Goal: Complete application form

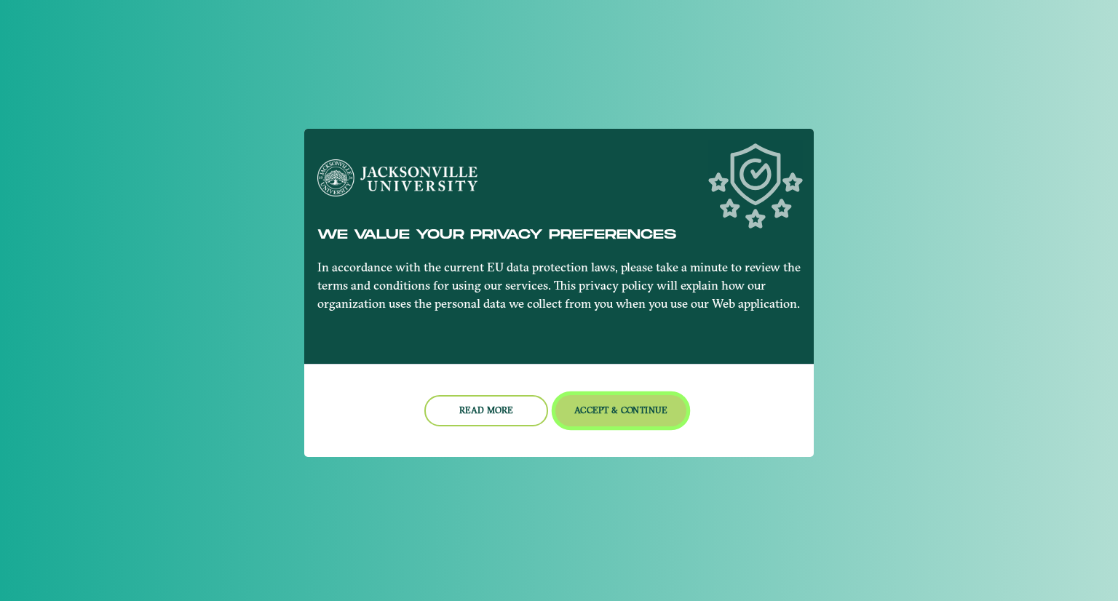
click at [606, 411] on button "Accept & Continue" at bounding box center [621, 410] width 132 height 31
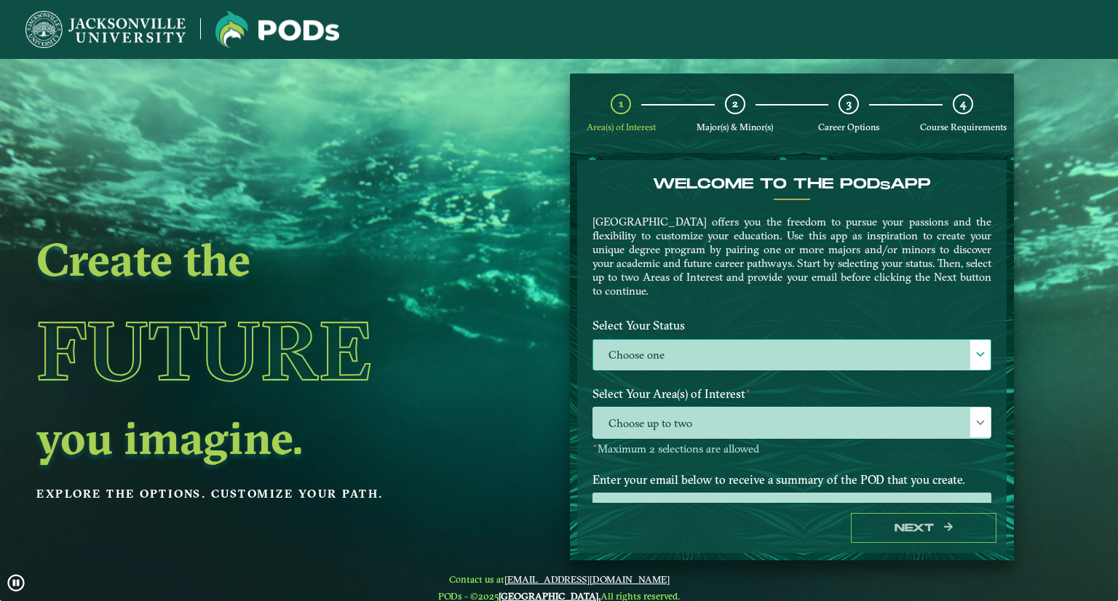
click at [652, 349] on label "Choose one" at bounding box center [792, 355] width 398 height 31
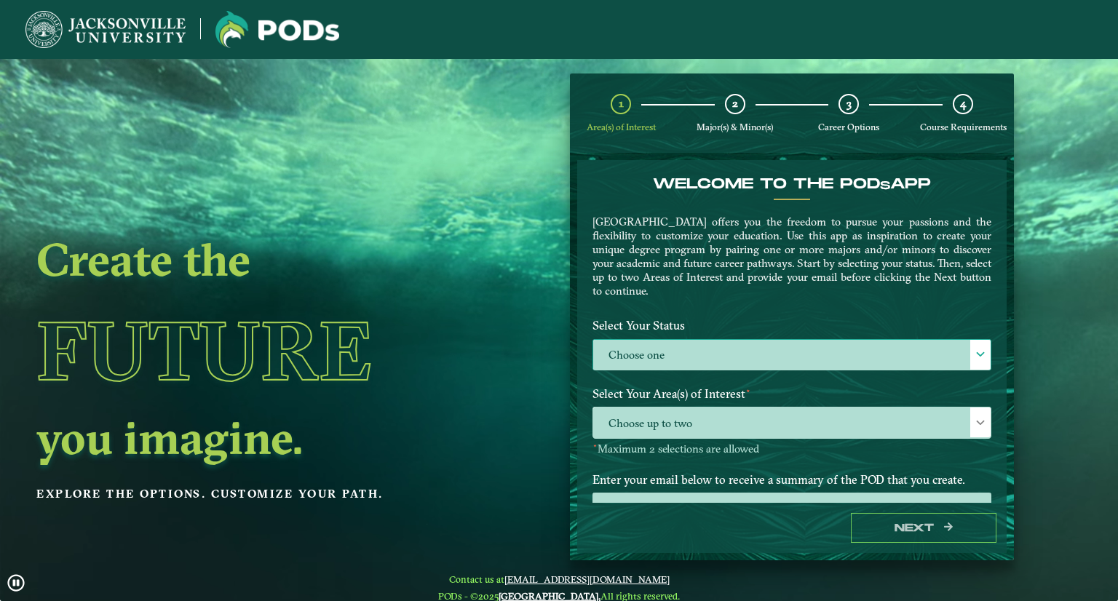
scroll to position [7, 63]
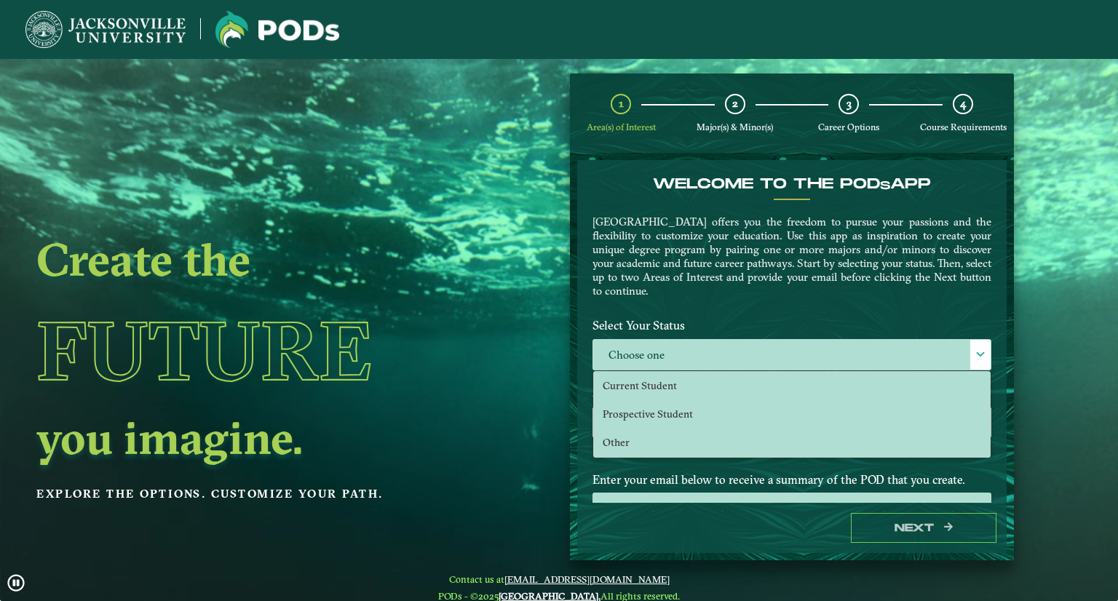
drag, startPoint x: 463, startPoint y: 295, endPoint x: 486, endPoint y: 294, distance: 23.3
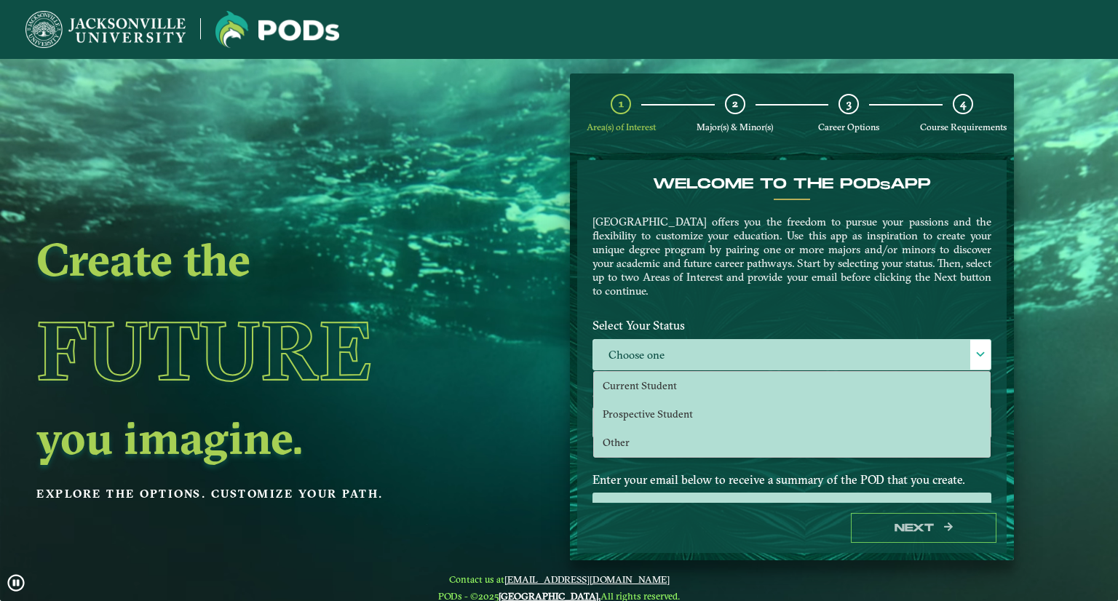
click at [467, 296] on div "Create the Future you imagine. Explore the options. Customize your path." at bounding box center [251, 359] width 503 height 601
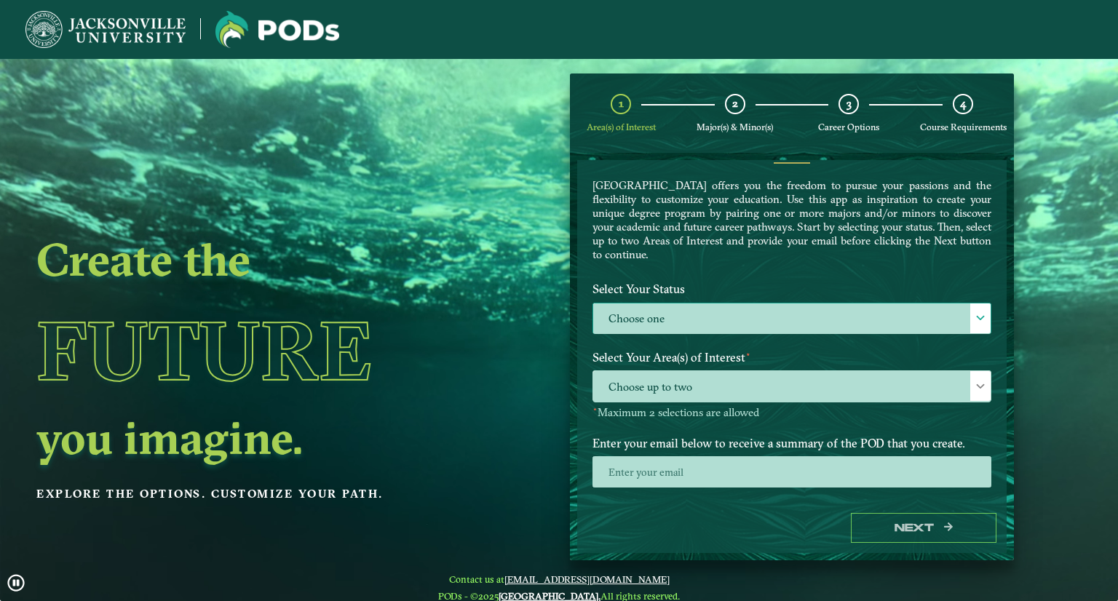
scroll to position [53, 0]
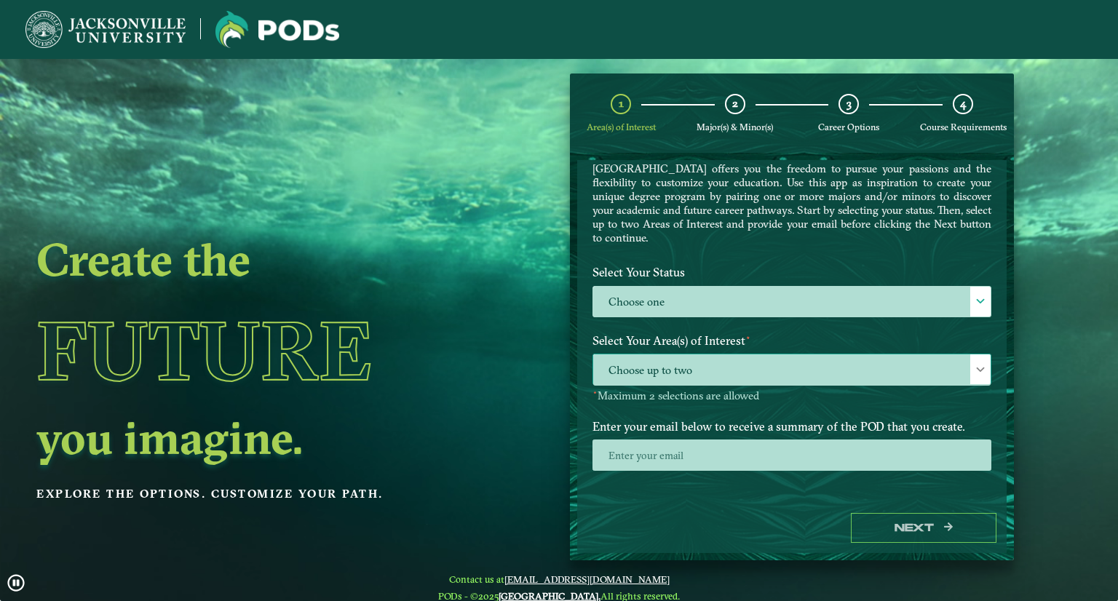
click at [641, 360] on span "Choose up to two" at bounding box center [792, 370] width 398 height 31
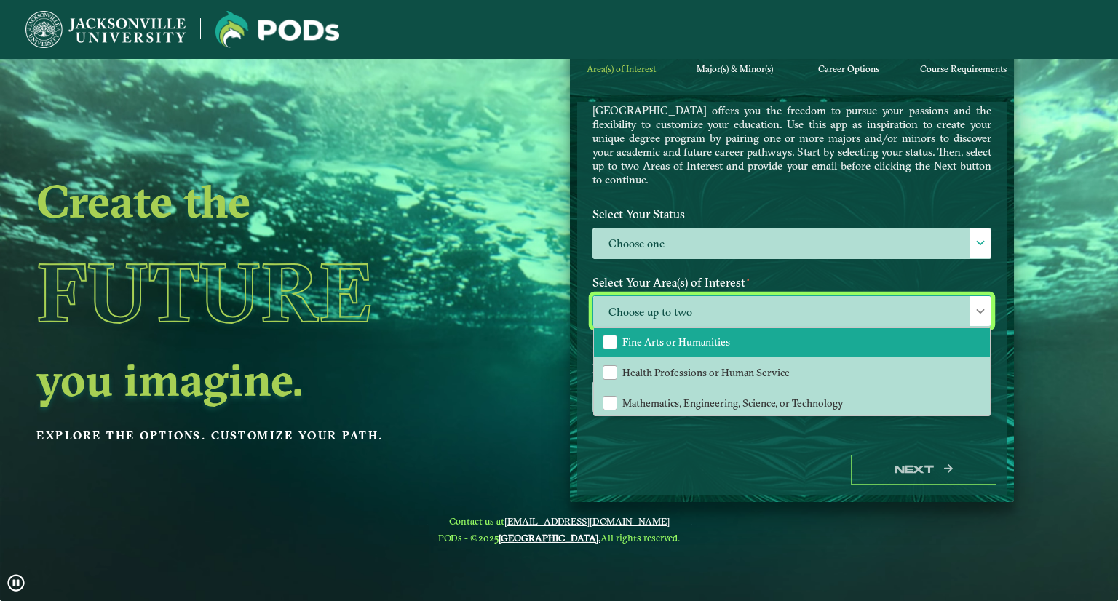
scroll to position [97, 0]
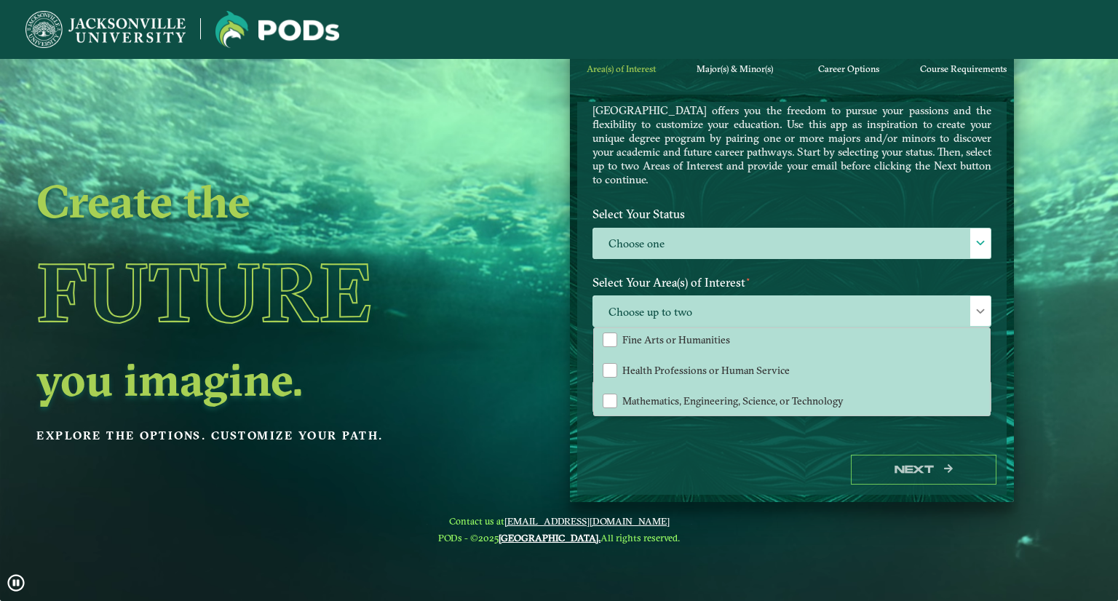
click at [731, 66] on span "Major(s) & Minor(s)" at bounding box center [735, 68] width 76 height 11
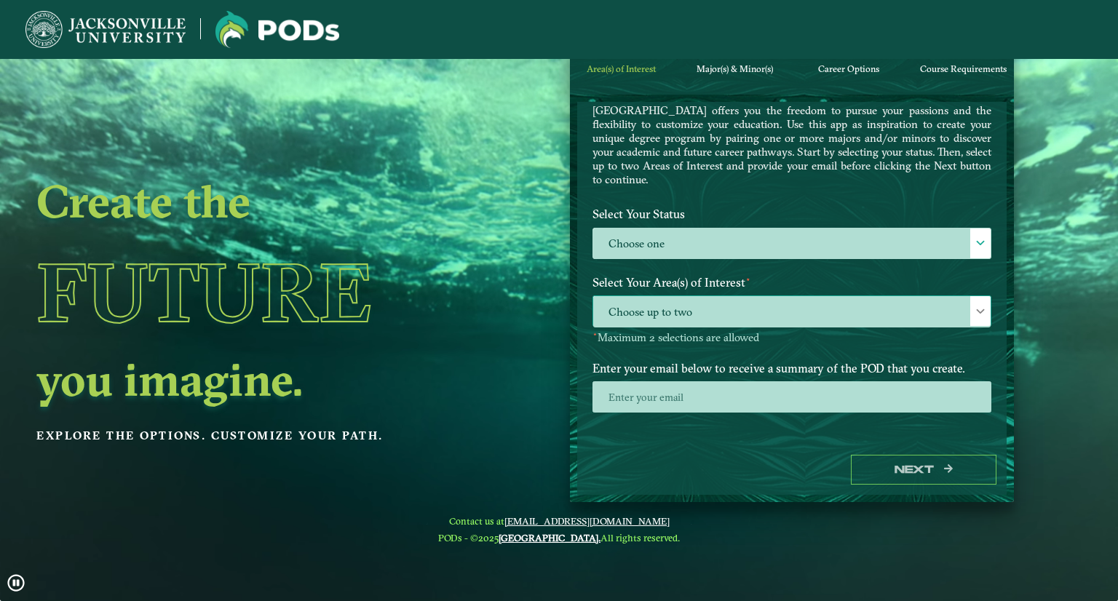
click at [762, 313] on span "Choose up to two" at bounding box center [792, 311] width 398 height 31
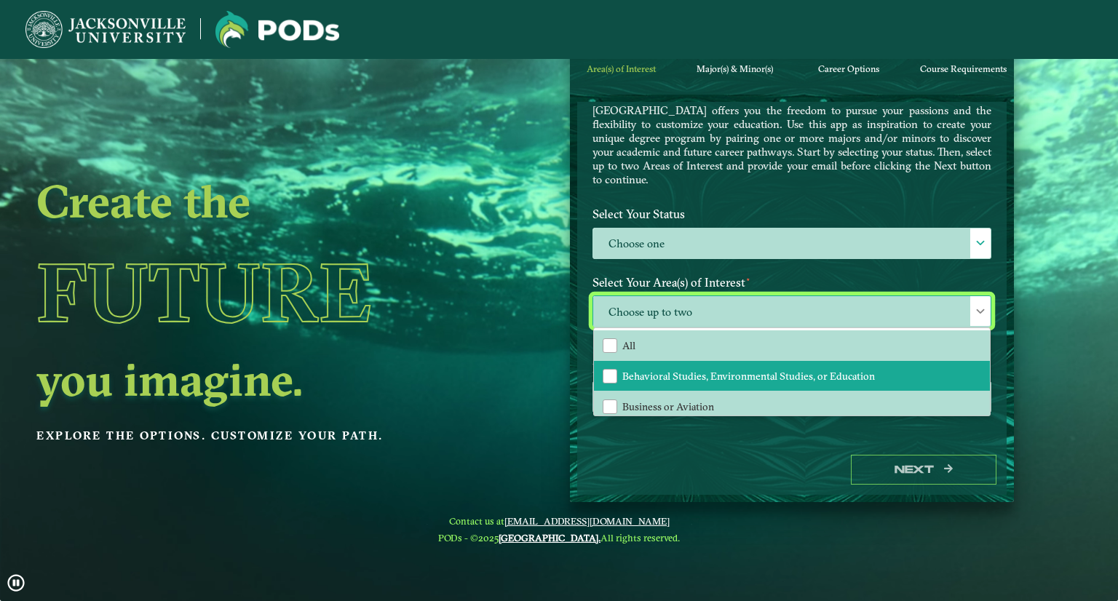
scroll to position [73, 0]
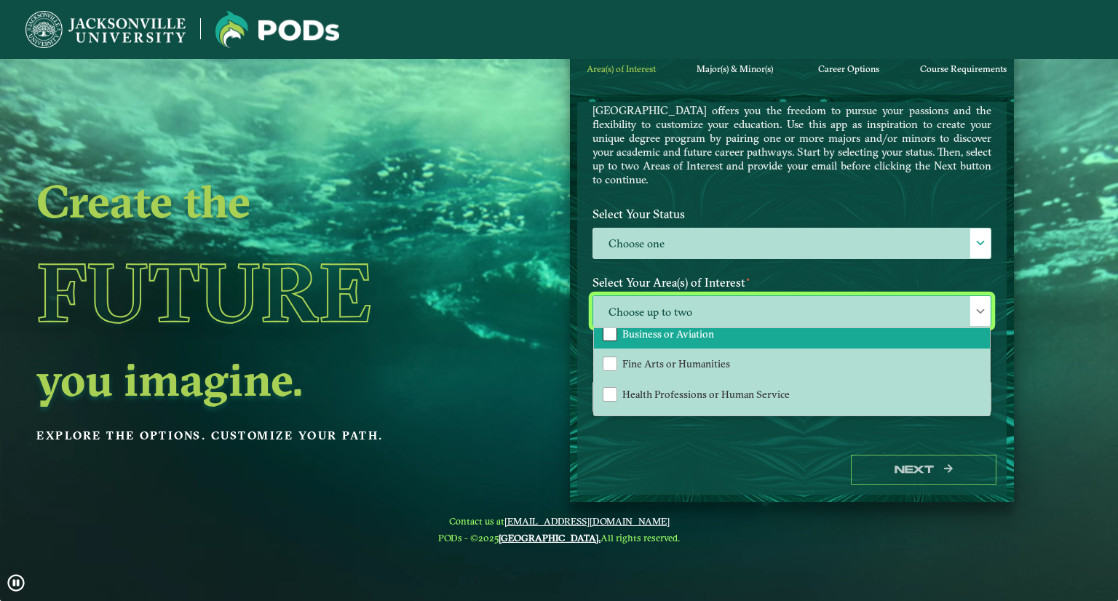
click at [612, 333] on div "Business or Aviation" at bounding box center [610, 334] width 15 height 15
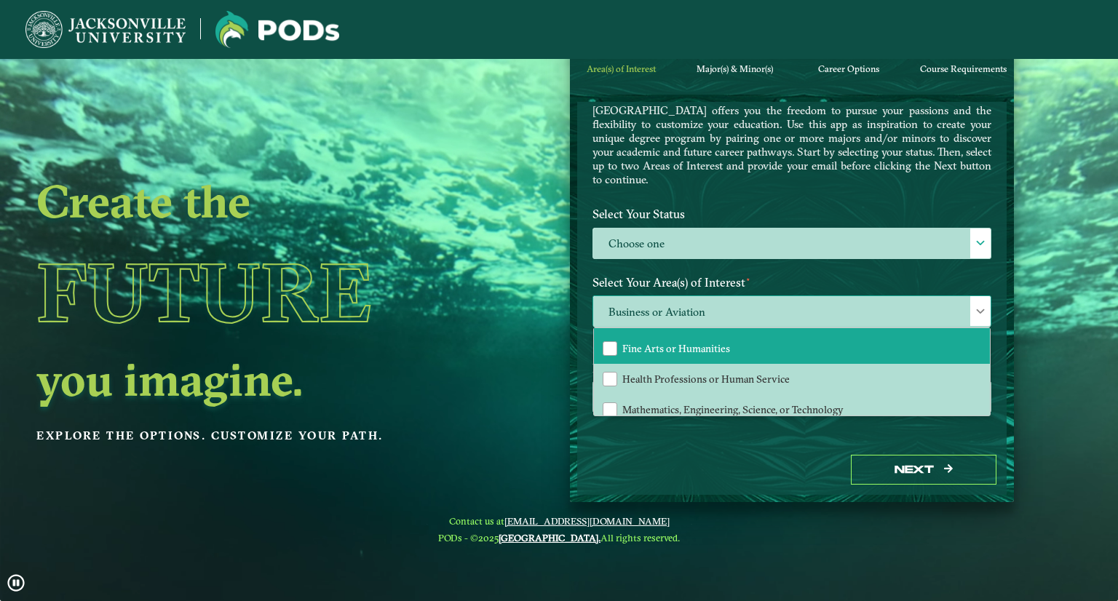
scroll to position [97, 0]
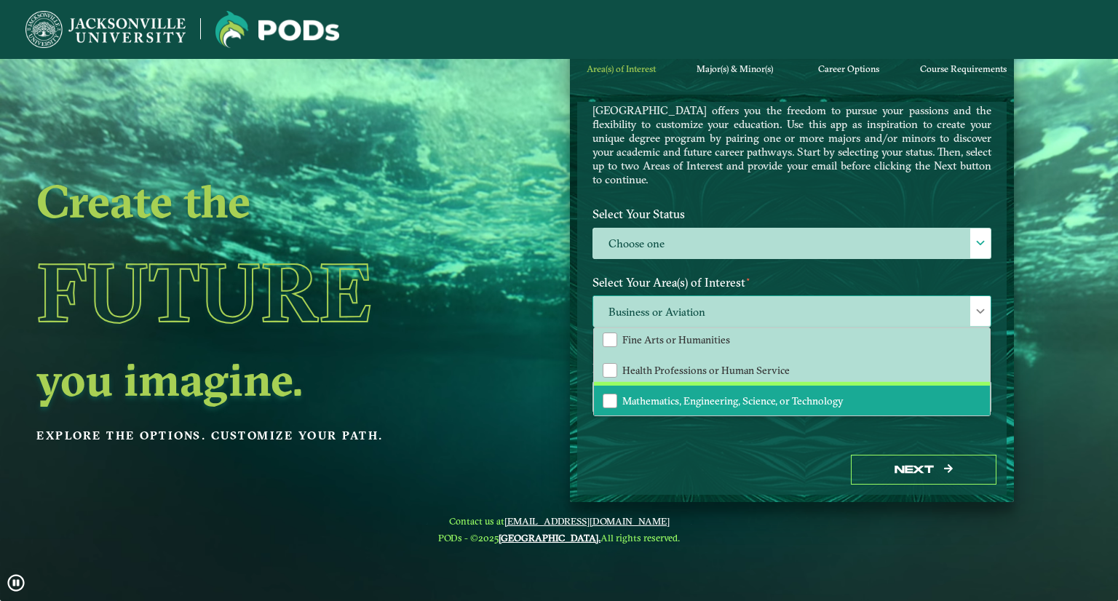
click at [617, 392] on li "Mathematics, Engineering, Science, or Technology" at bounding box center [792, 401] width 396 height 31
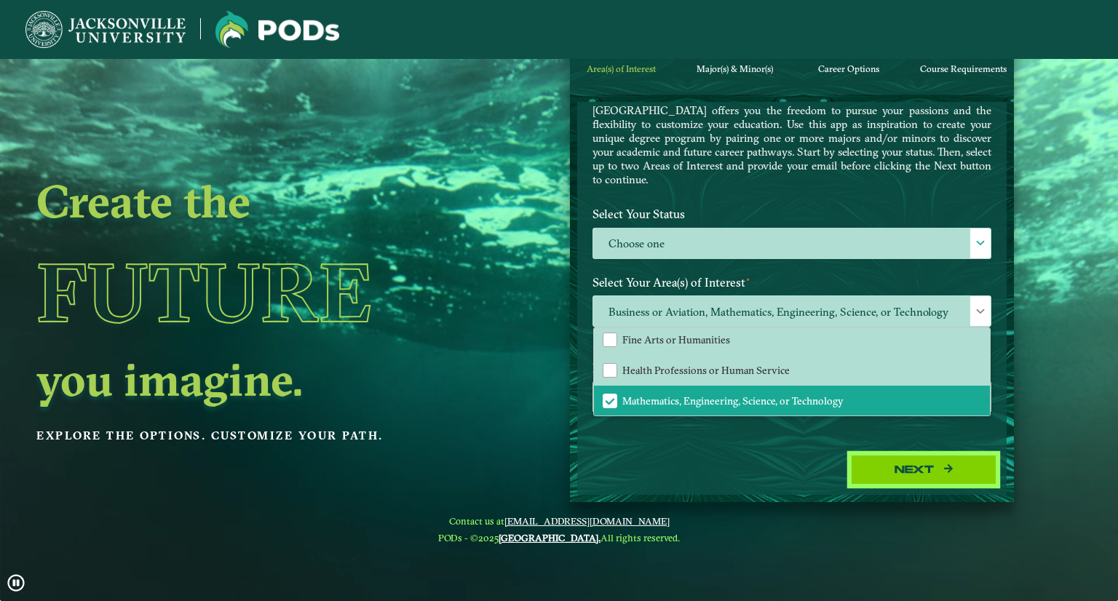
click at [890, 476] on button "Next" at bounding box center [924, 470] width 146 height 30
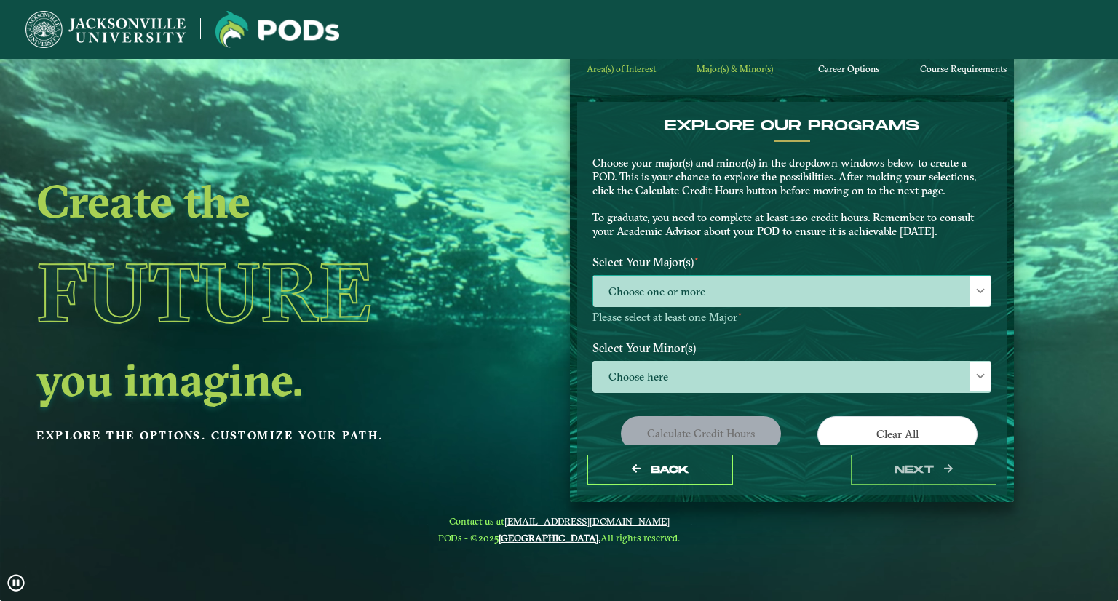
click at [704, 285] on span "Choose one or more" at bounding box center [792, 291] width 398 height 31
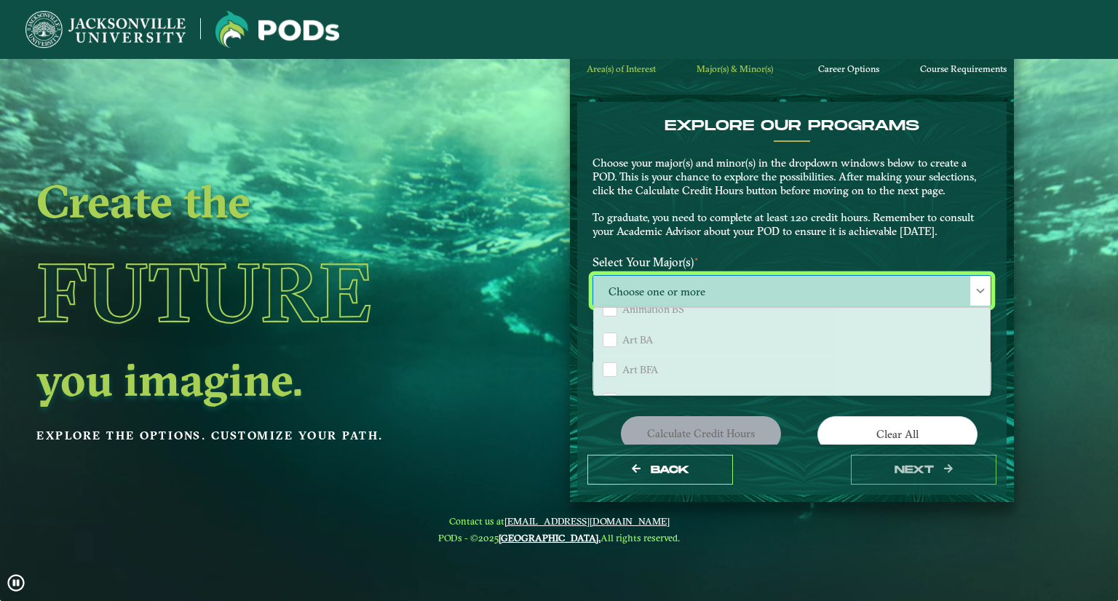
scroll to position [801, 0]
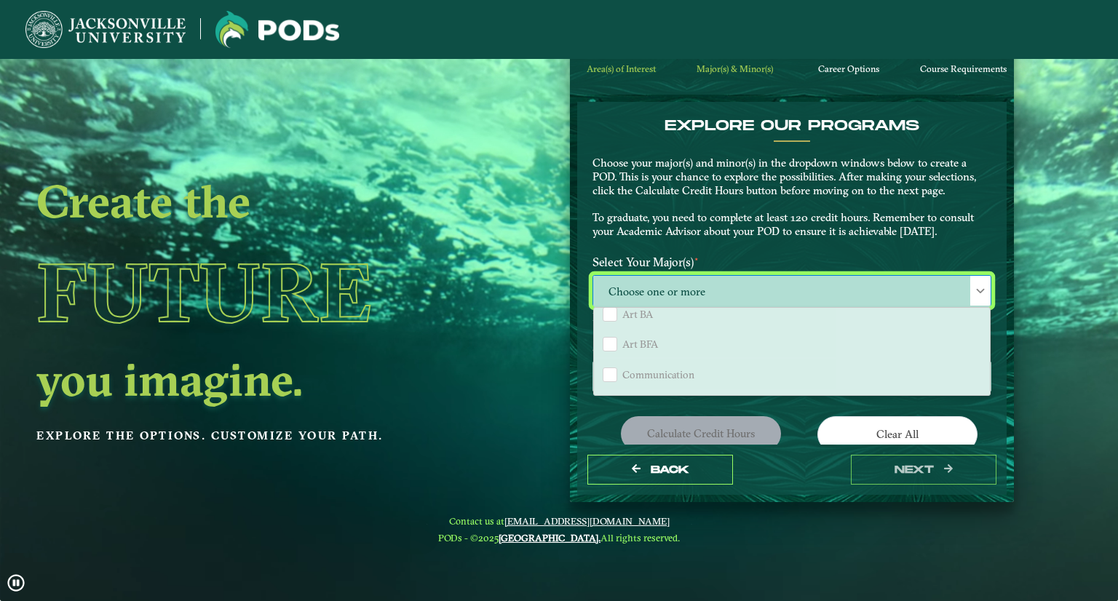
click at [177, 37] on img at bounding box center [105, 29] width 160 height 37
